Goal: Navigation & Orientation: Find specific page/section

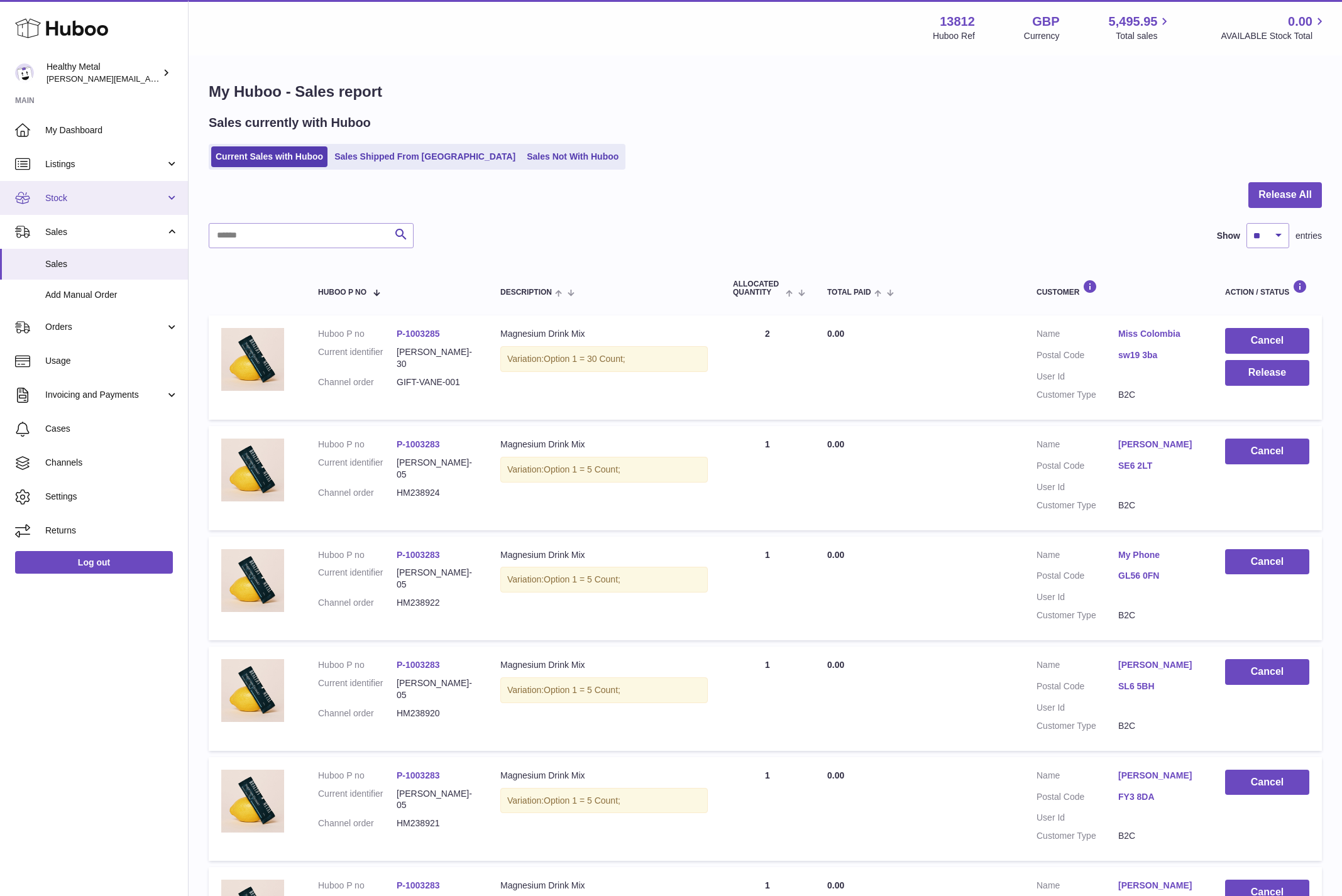
click at [93, 193] on span "Stock" at bounding box center [105, 198] width 120 height 12
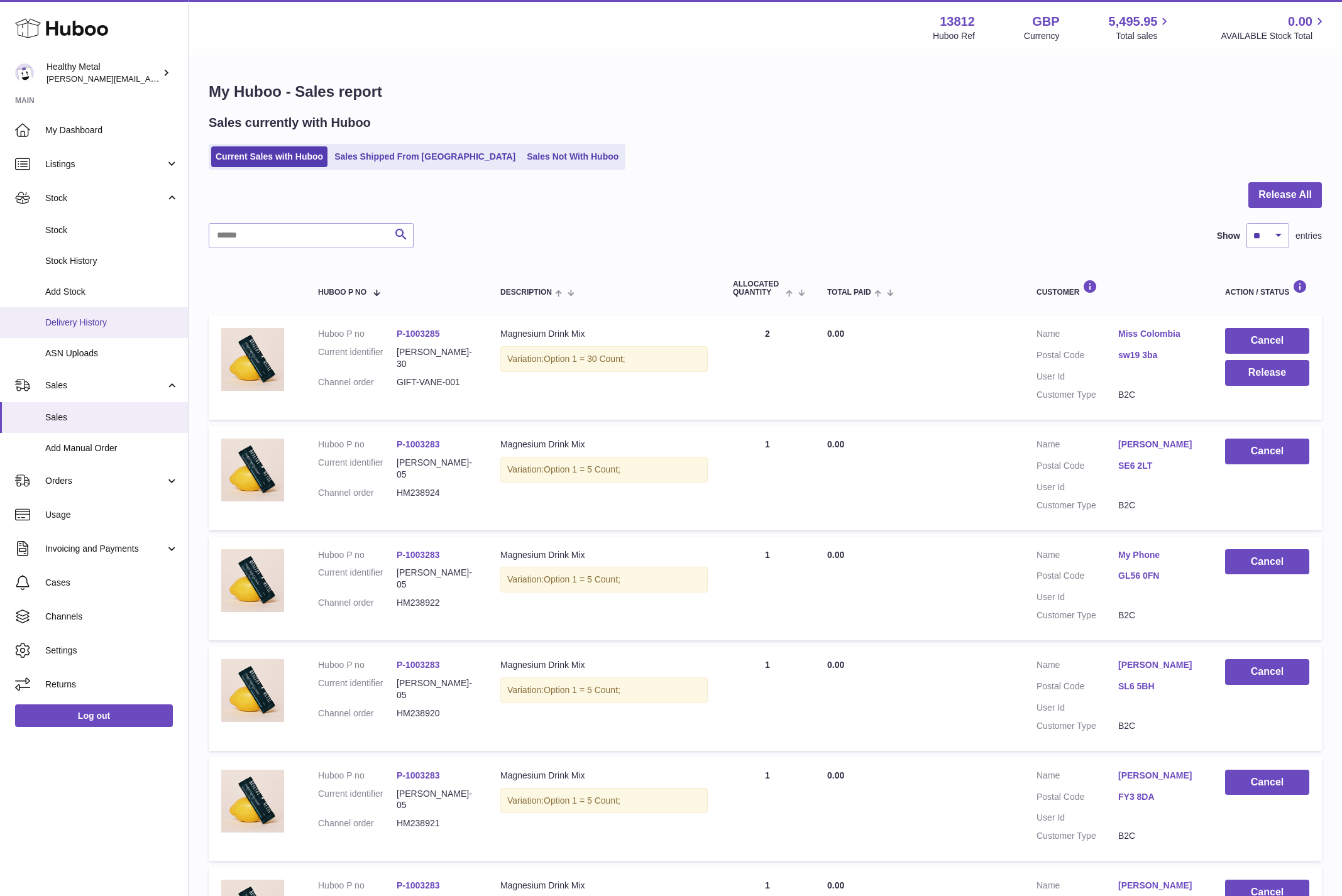
click at [76, 325] on span "Delivery History" at bounding box center [112, 322] width 133 height 12
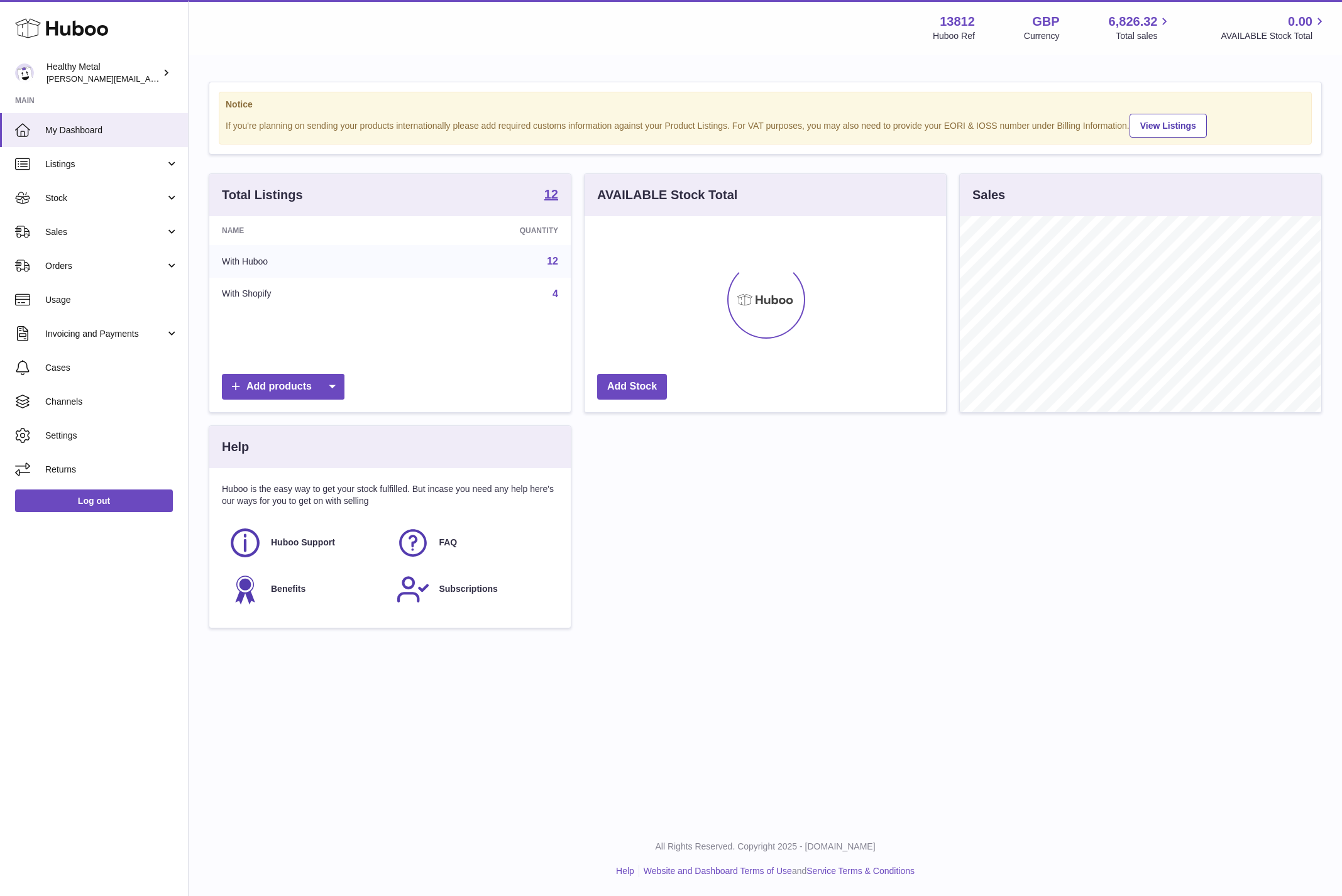
scroll to position [195, 360]
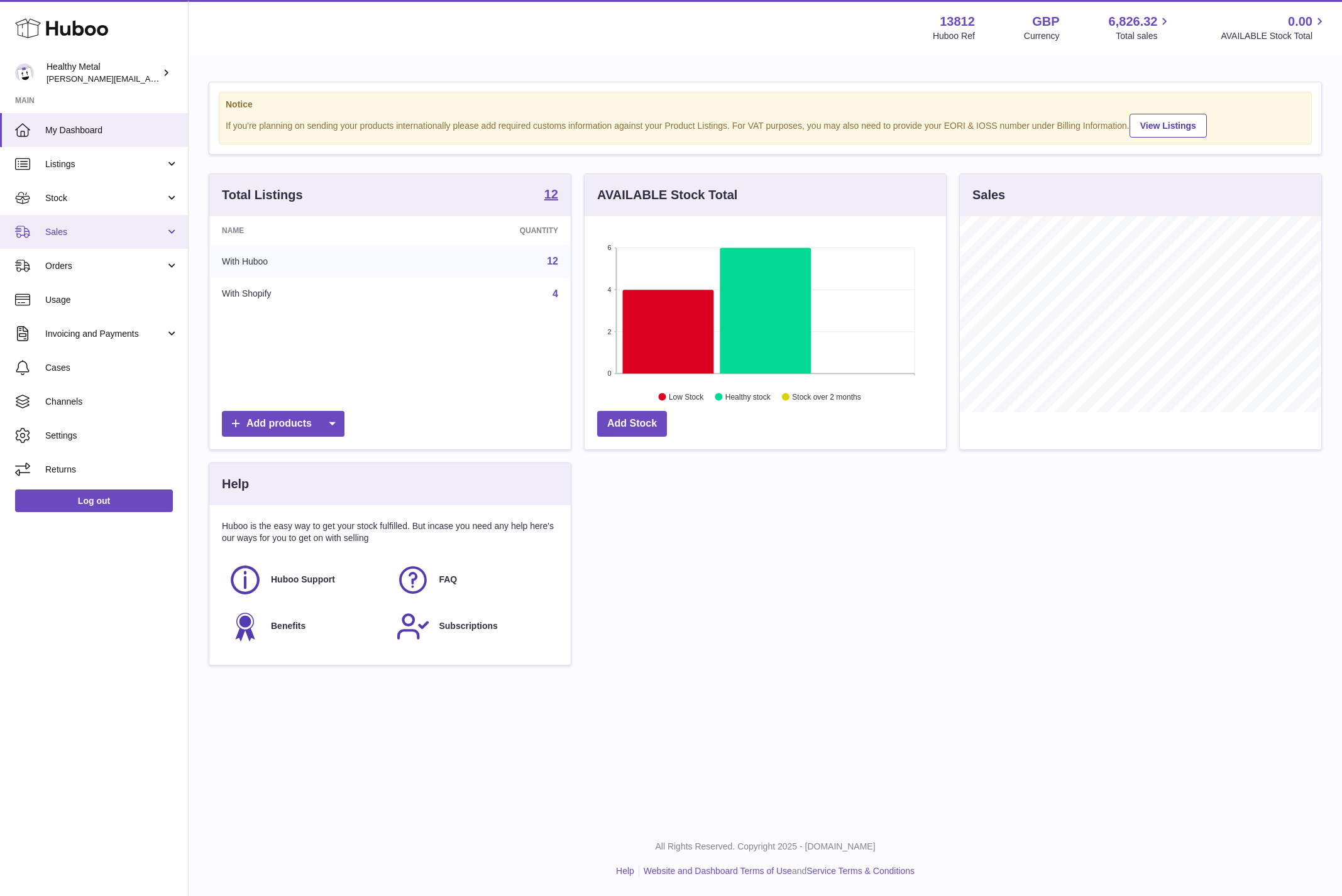
click at [70, 229] on span "Sales" at bounding box center [105, 232] width 120 height 12
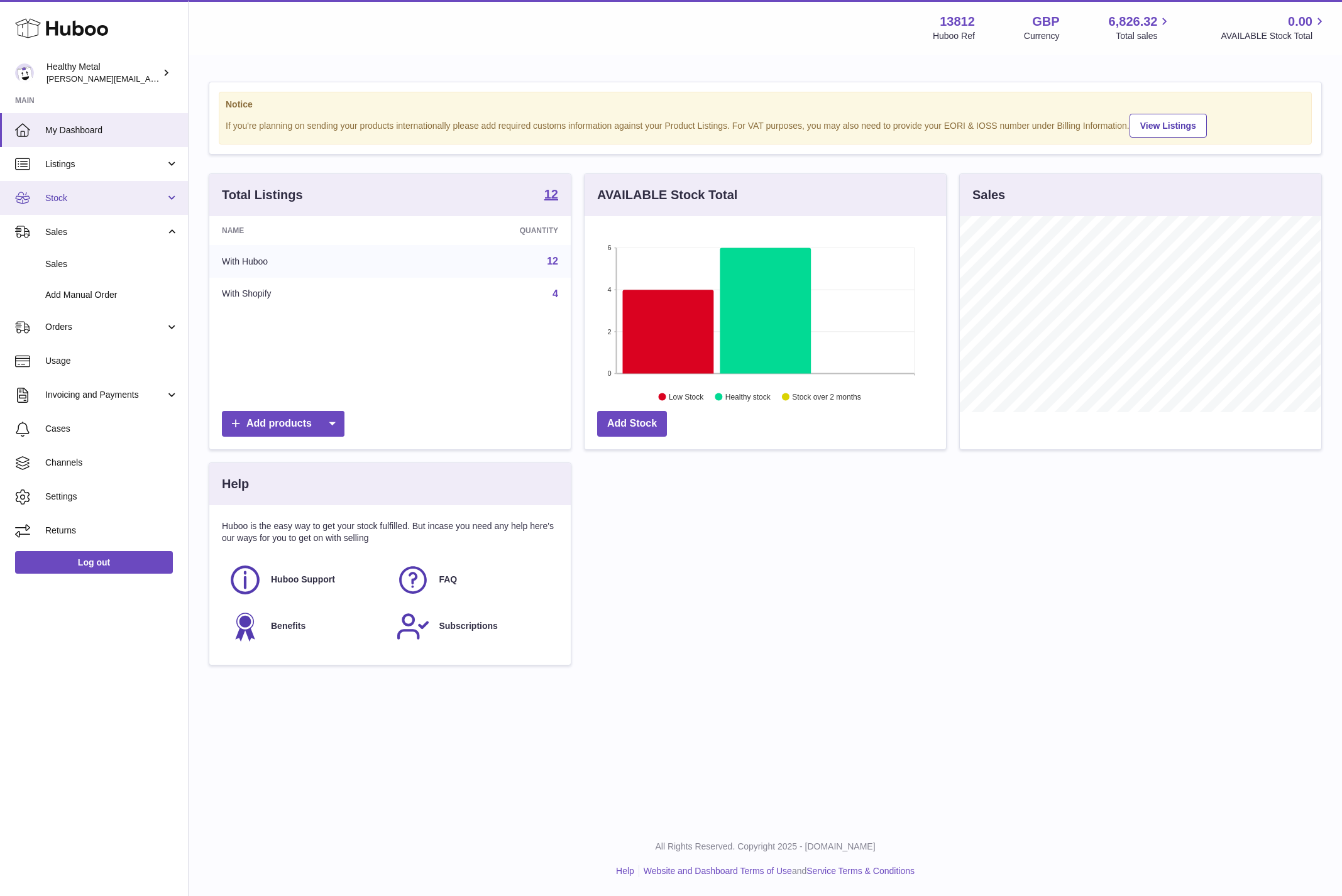
click at [95, 210] on link "Stock" at bounding box center [94, 198] width 188 height 34
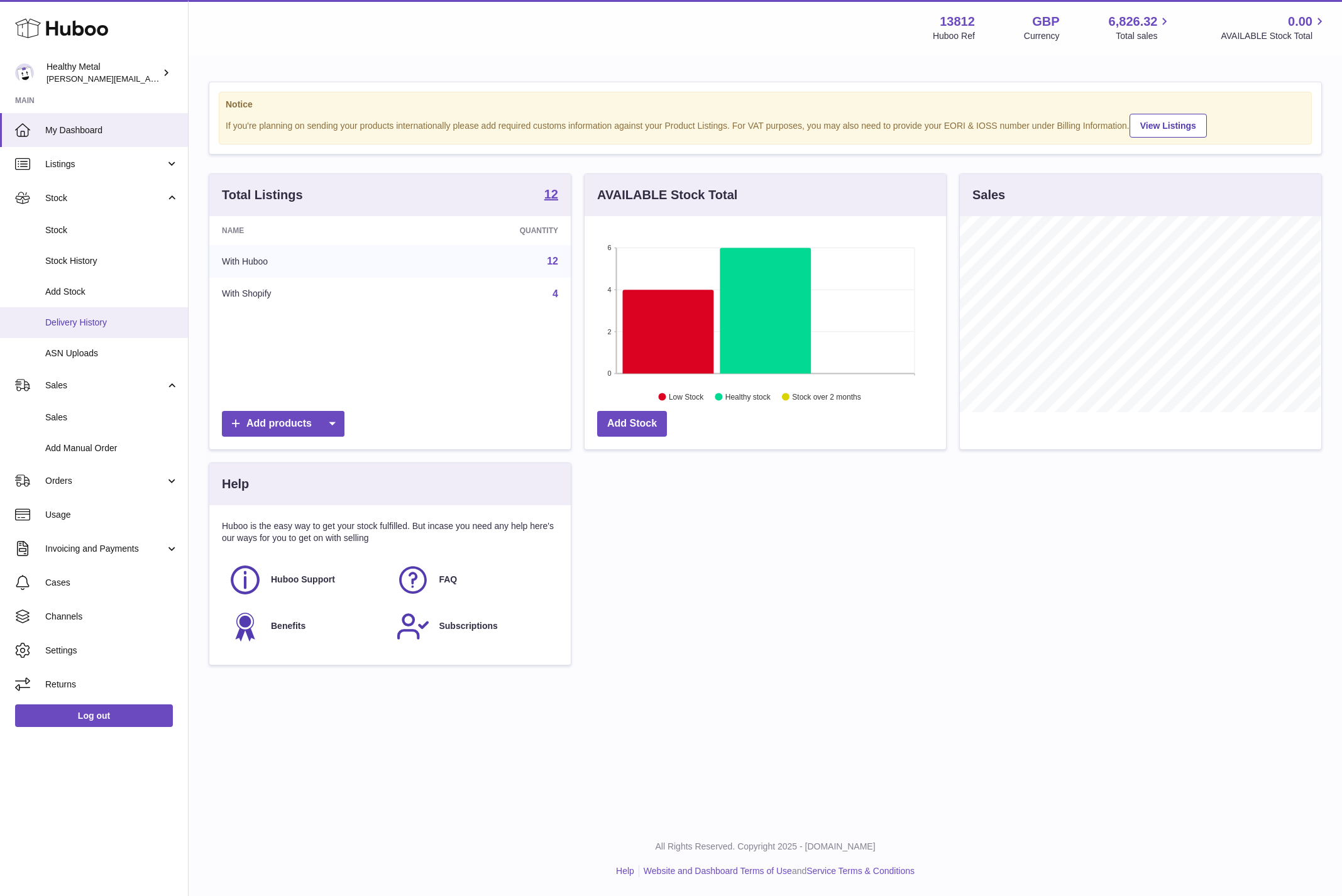
click at [95, 333] on link "Delivery History" at bounding box center [94, 322] width 188 height 31
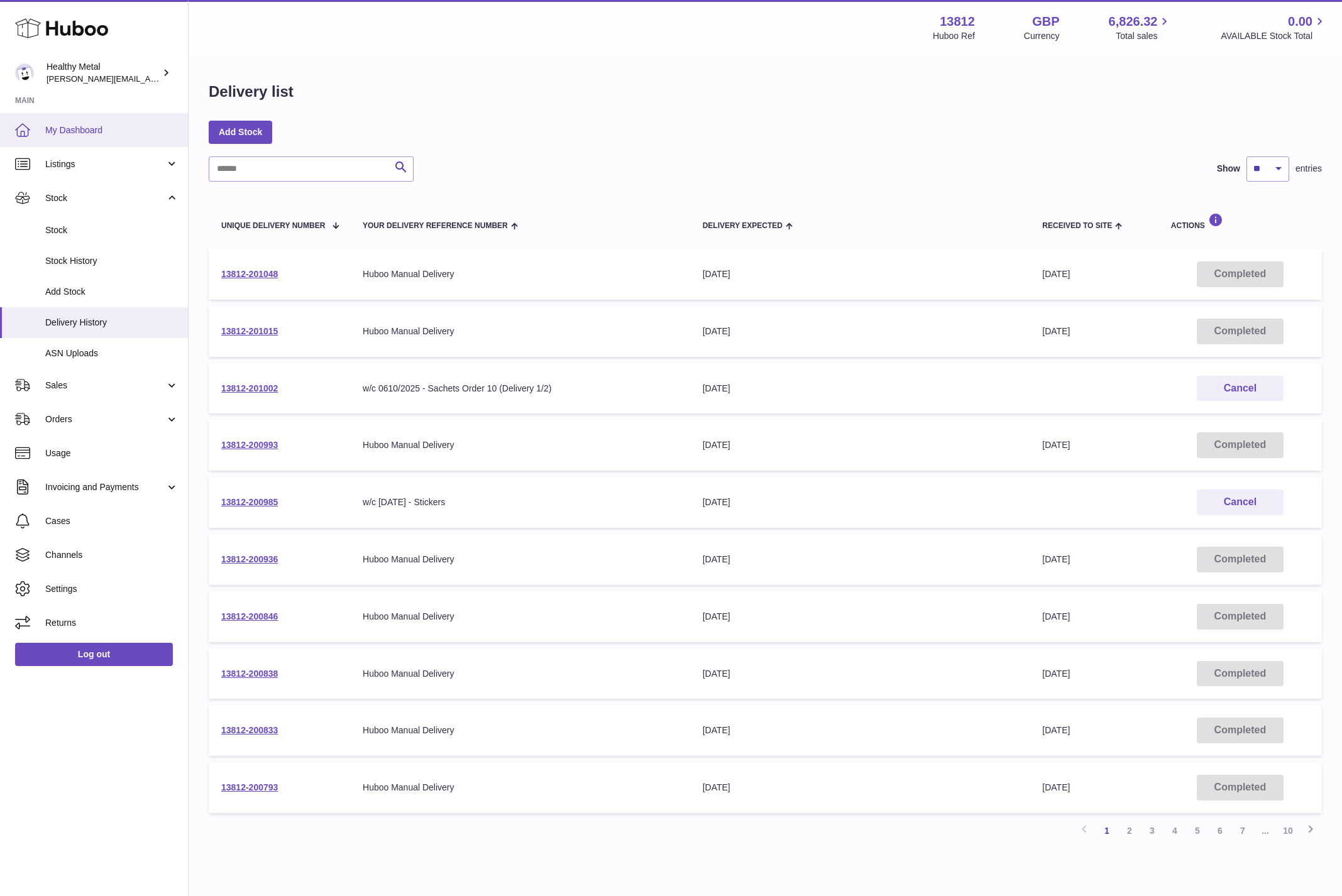
click at [63, 125] on span "My Dashboard" at bounding box center [112, 130] width 133 height 12
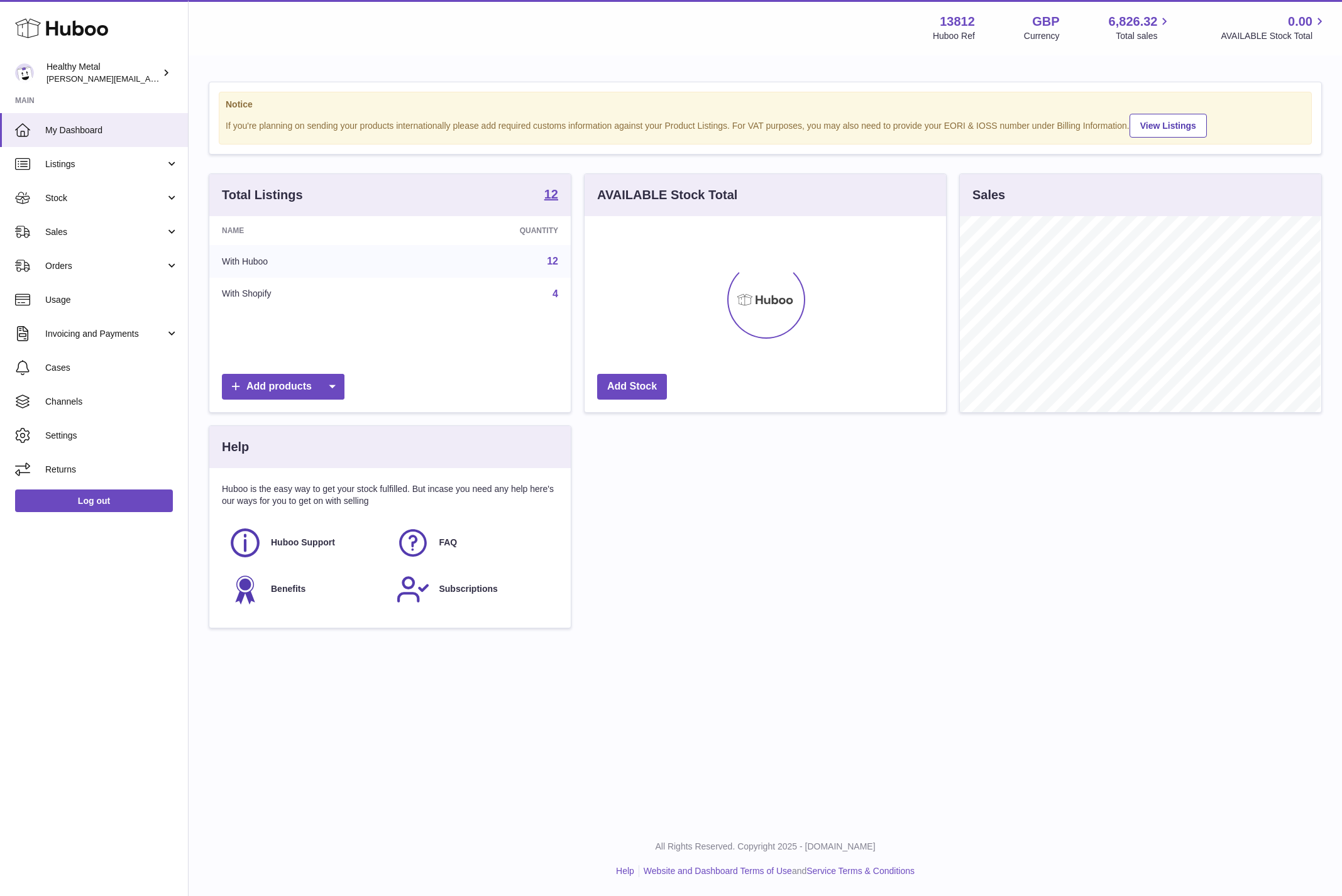
scroll to position [195, 360]
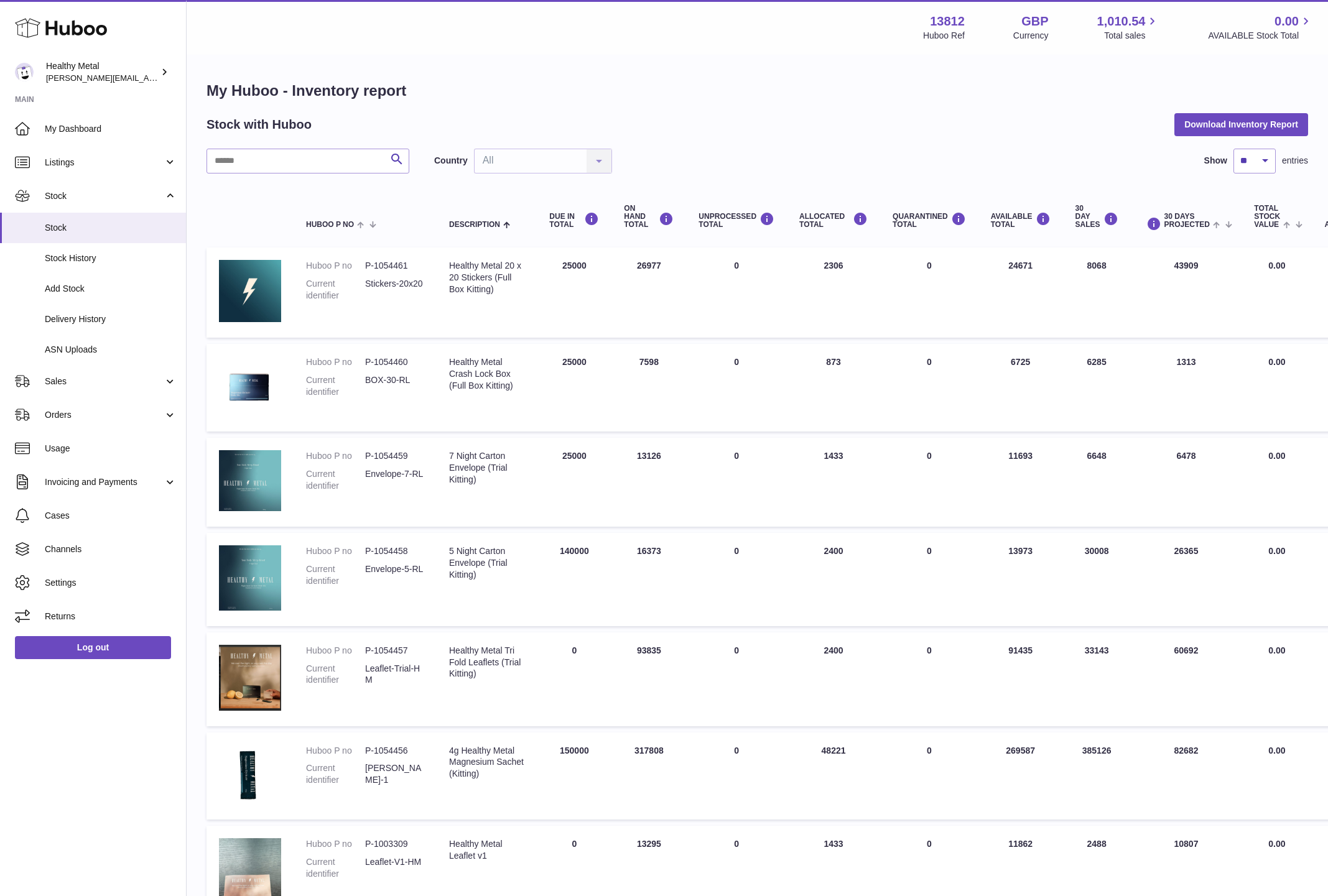
scroll to position [583, 0]
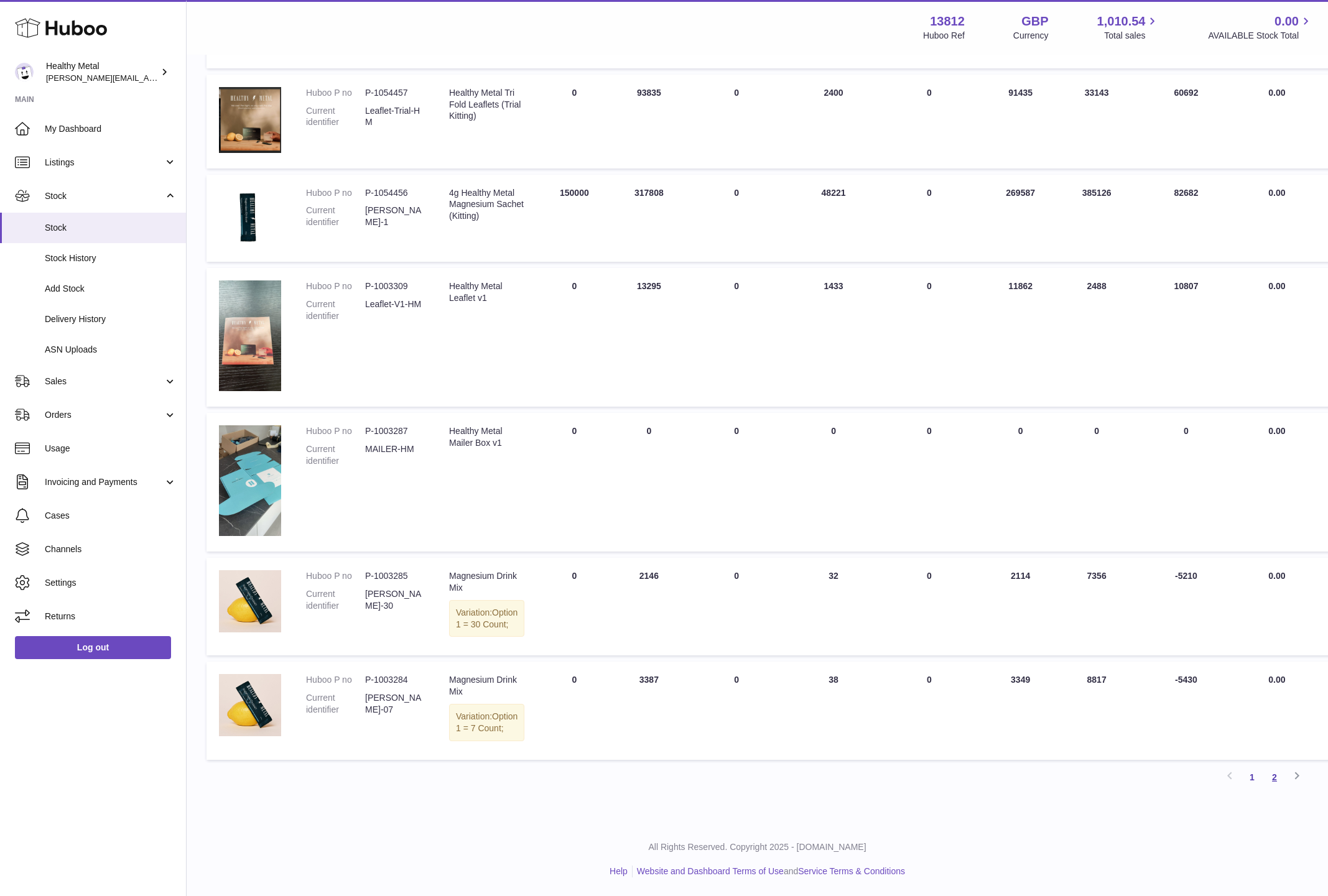
click at [1276, 778] on link "2" at bounding box center [1274, 777] width 22 height 22
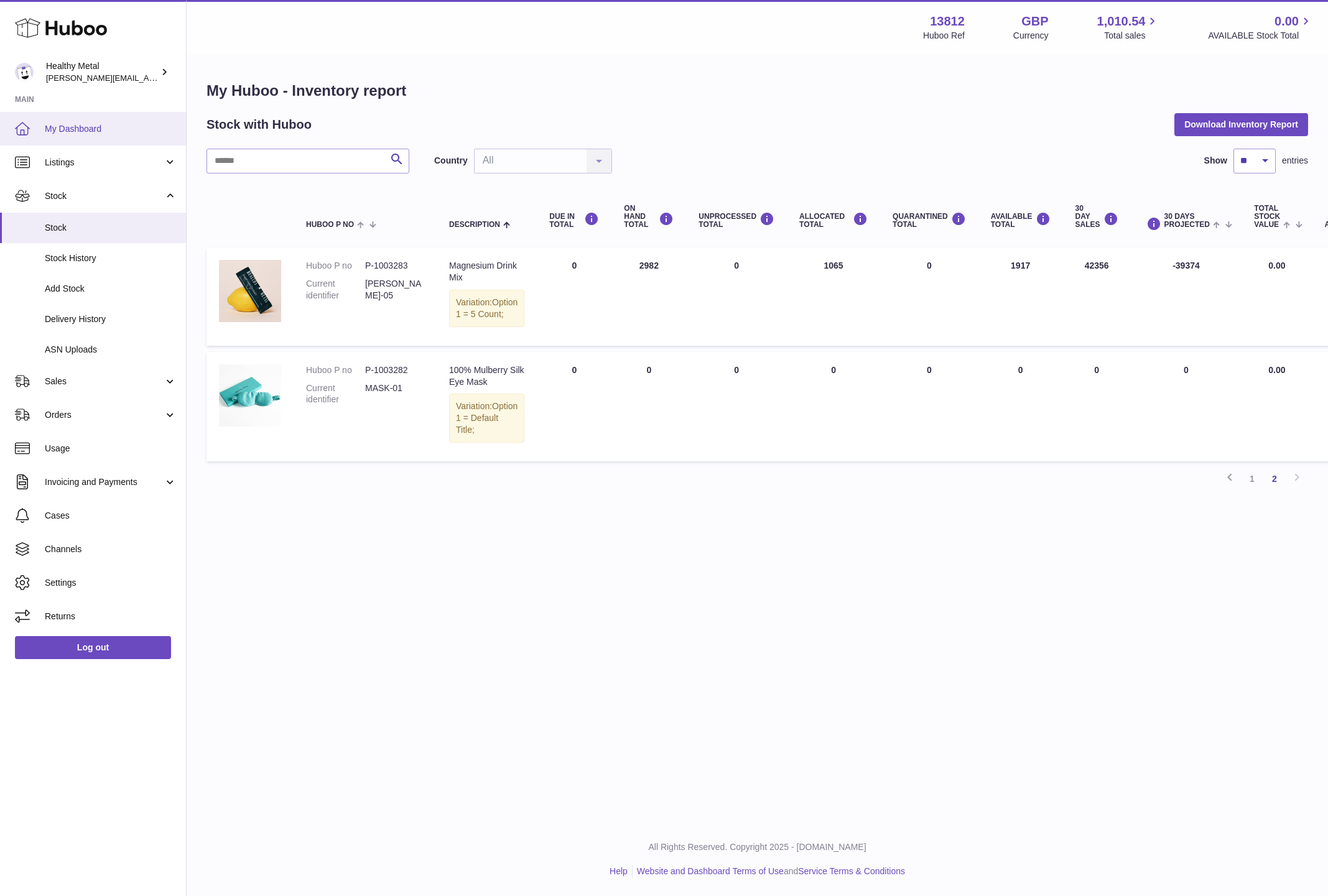
click at [104, 120] on link "My Dashboard" at bounding box center [93, 129] width 186 height 34
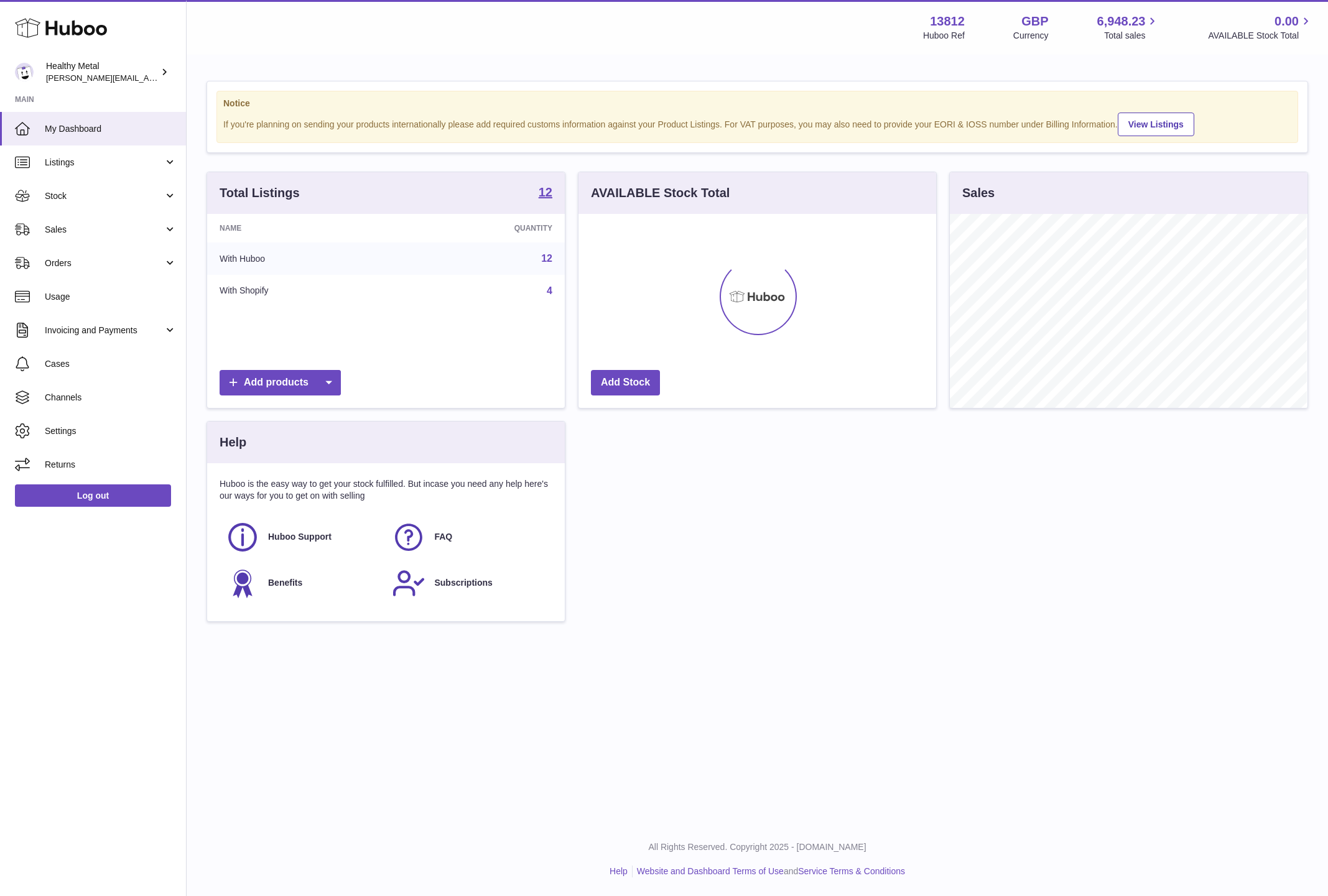
scroll to position [193, 357]
